Goal: Submit feedback/report problem

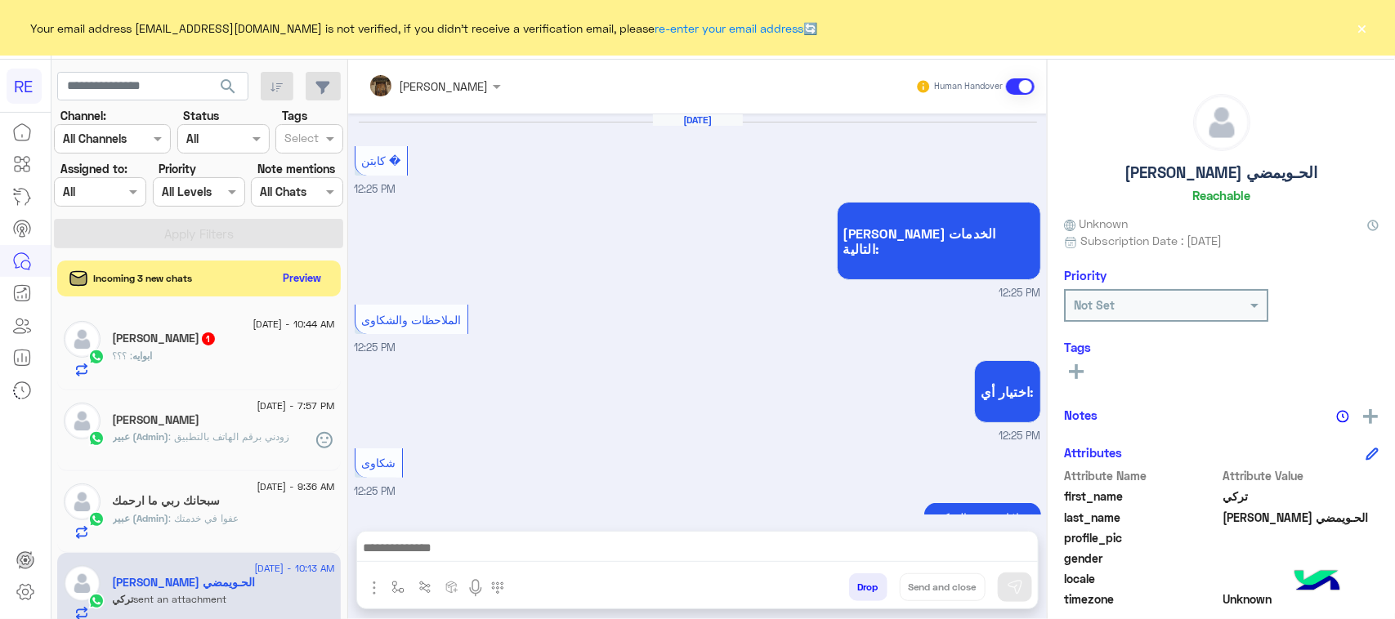
scroll to position [2653, 0]
